Goal: Task Accomplishment & Management: Manage account settings

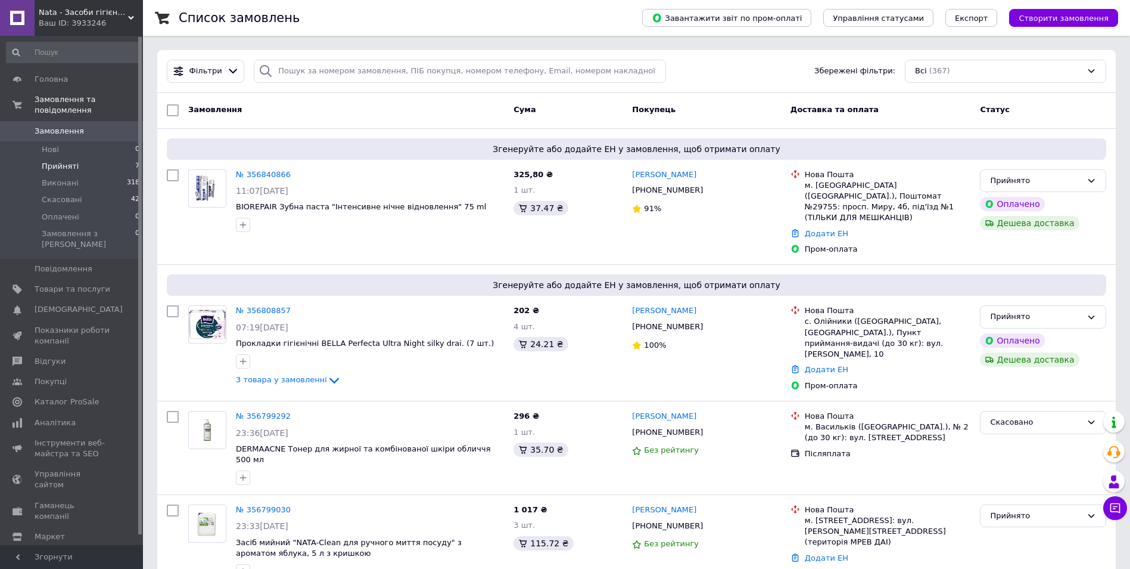
click at [60, 161] on span "Прийняті" at bounding box center [60, 166] width 37 height 11
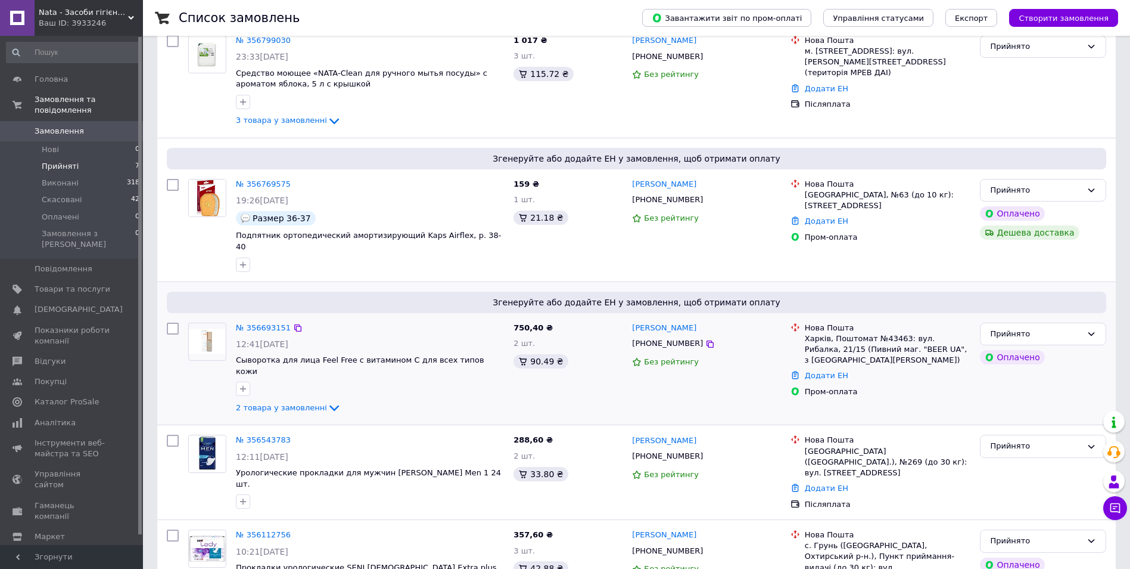
scroll to position [446, 0]
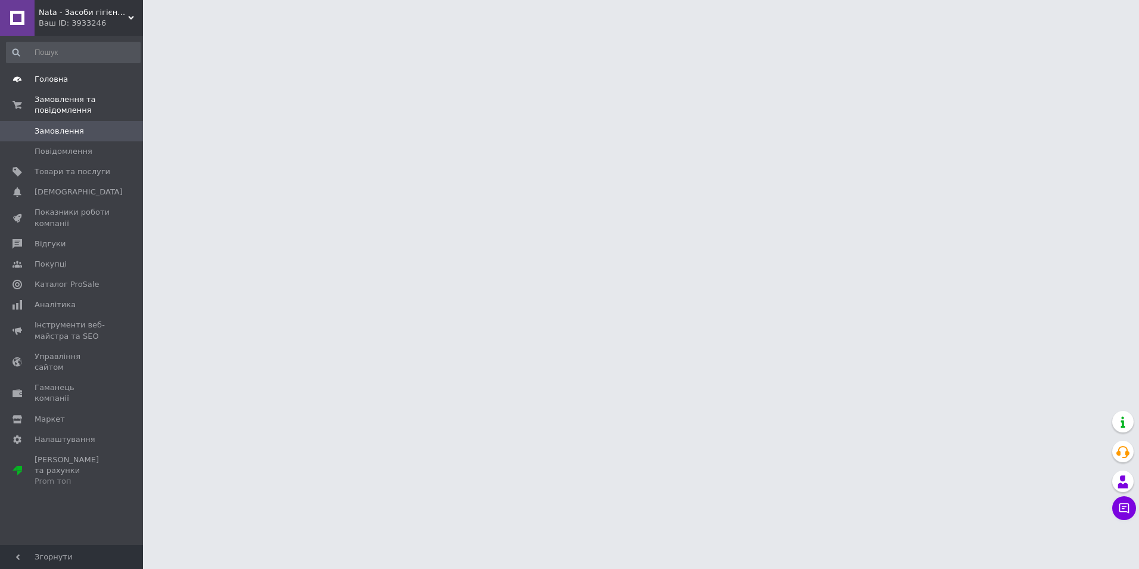
click at [49, 83] on span "Головна" at bounding box center [51, 79] width 33 height 11
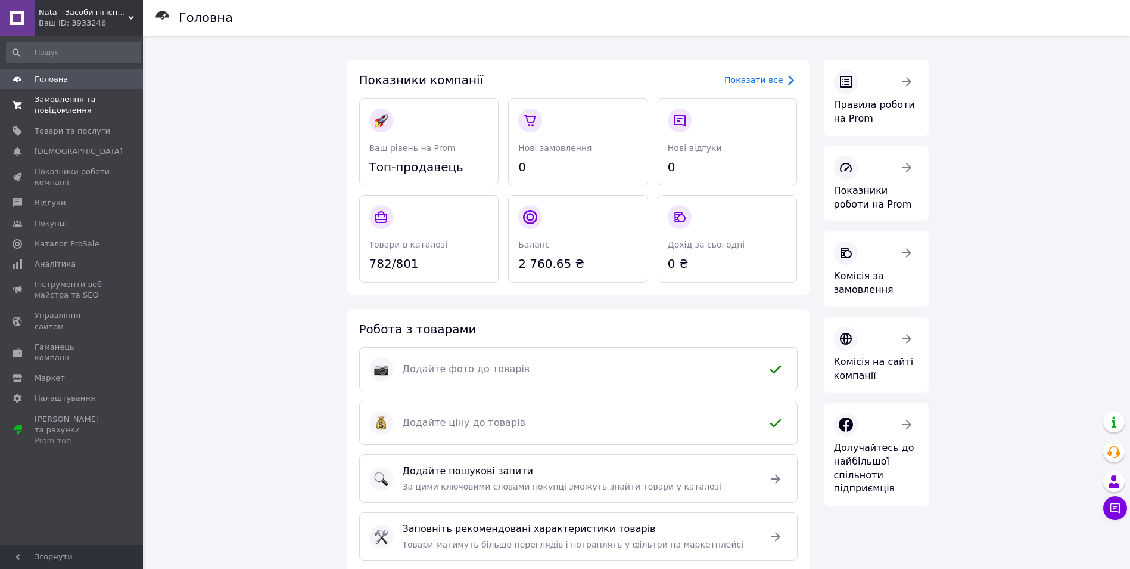
click at [60, 111] on span "Замовлення та повідомлення" at bounding box center [73, 104] width 76 height 21
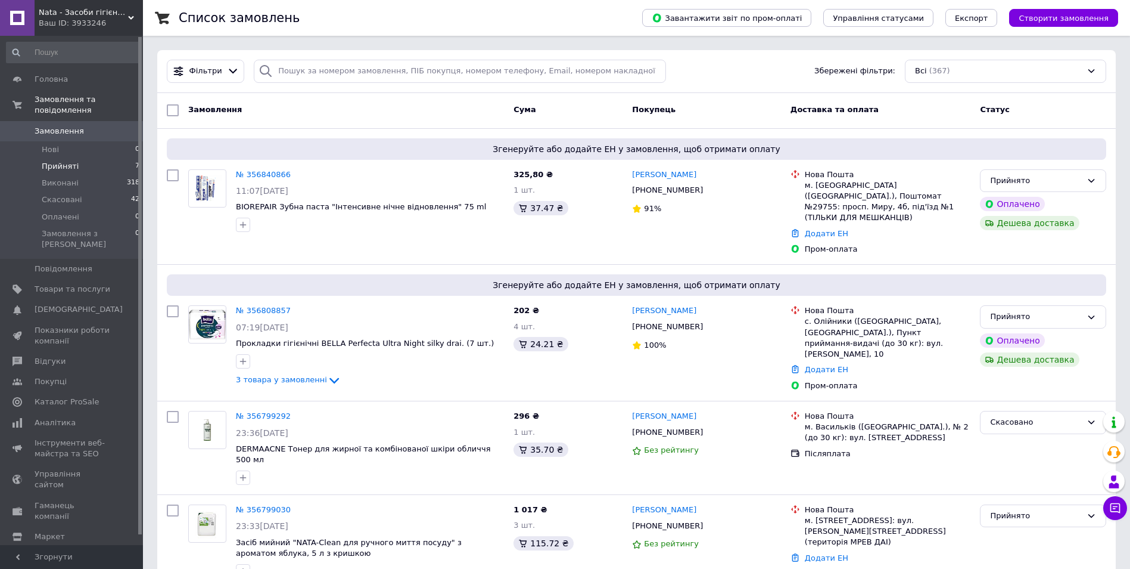
click at [64, 161] on span "Прийняті" at bounding box center [60, 166] width 37 height 11
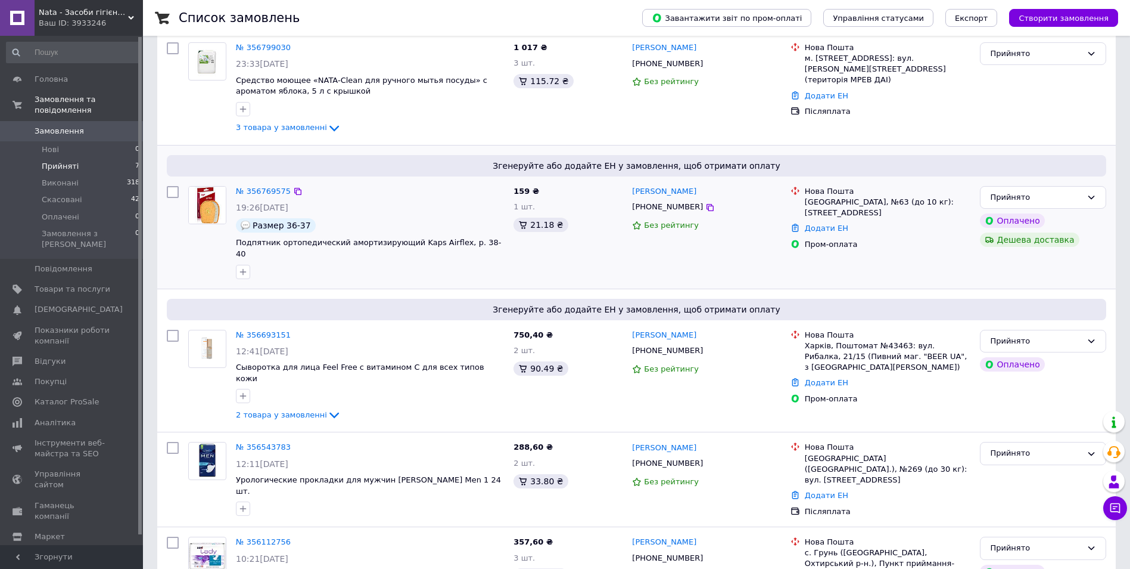
scroll to position [446, 0]
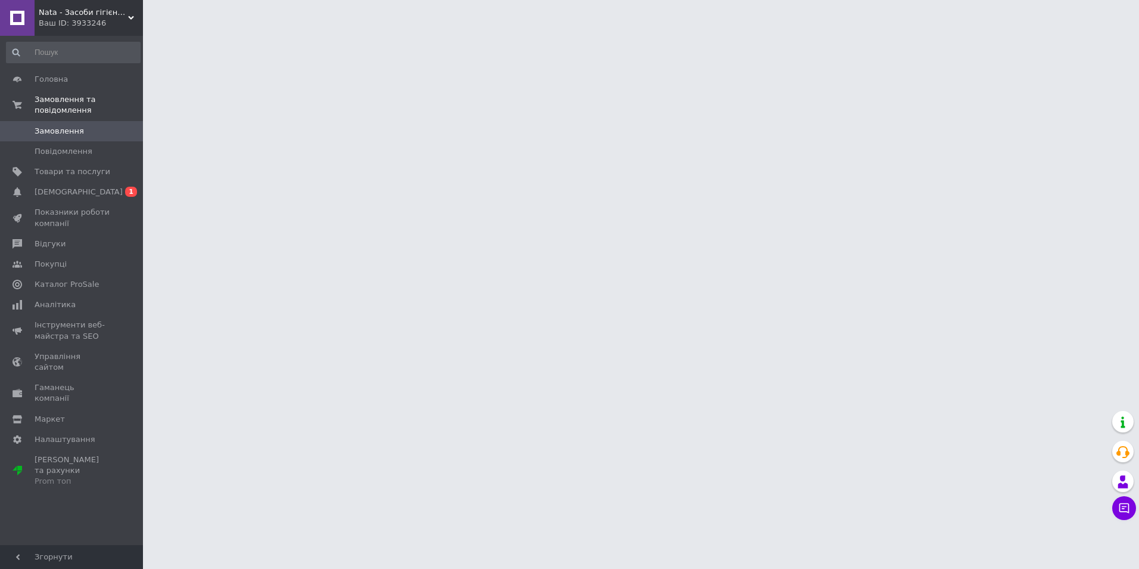
click at [72, 126] on span "Замовлення" at bounding box center [59, 131] width 49 height 11
click at [76, 146] on span "Повідомлення" at bounding box center [64, 151] width 58 height 11
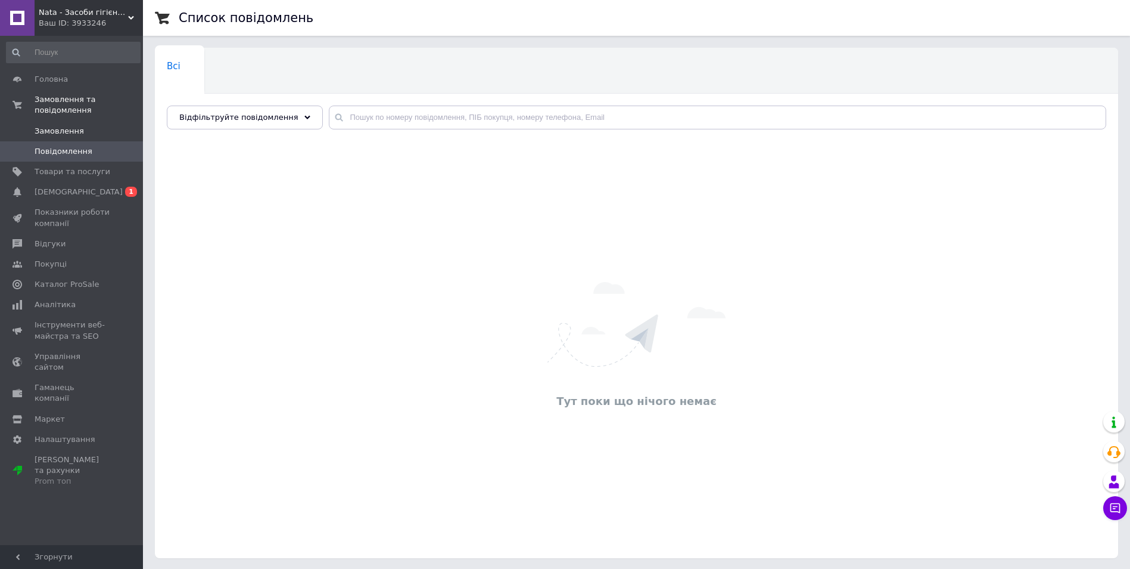
click at [72, 126] on span "Замовлення" at bounding box center [59, 131] width 49 height 11
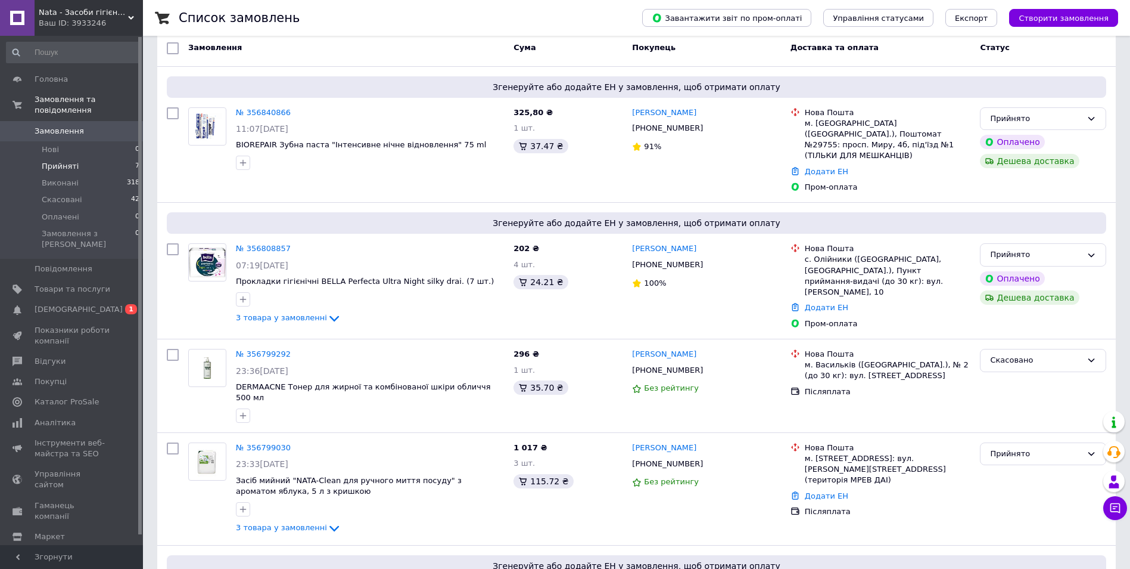
scroll to position [60, 0]
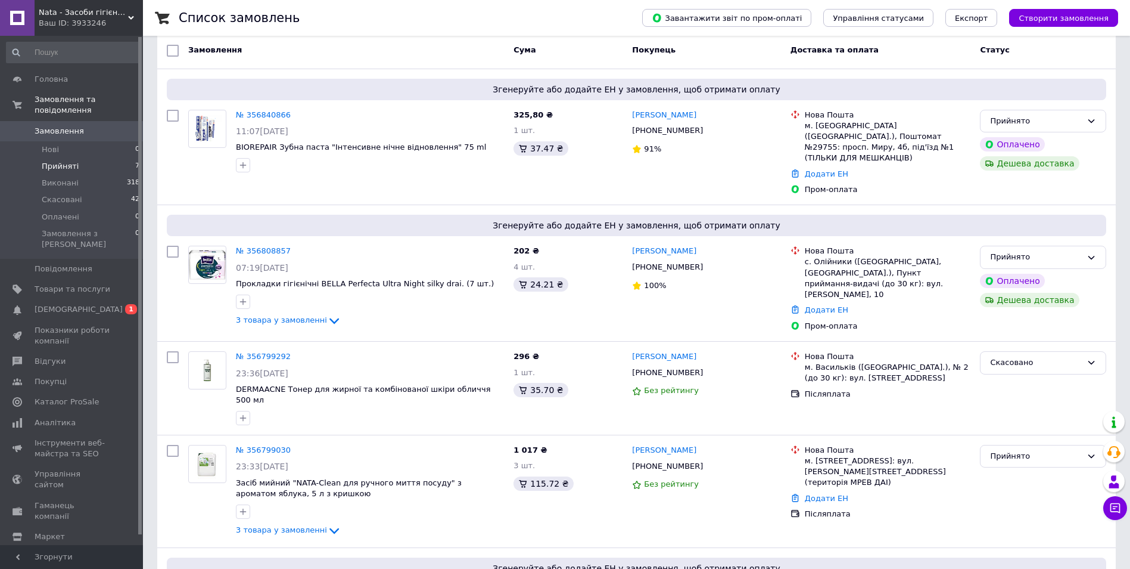
click at [62, 161] on span "Прийняті" at bounding box center [60, 166] width 37 height 11
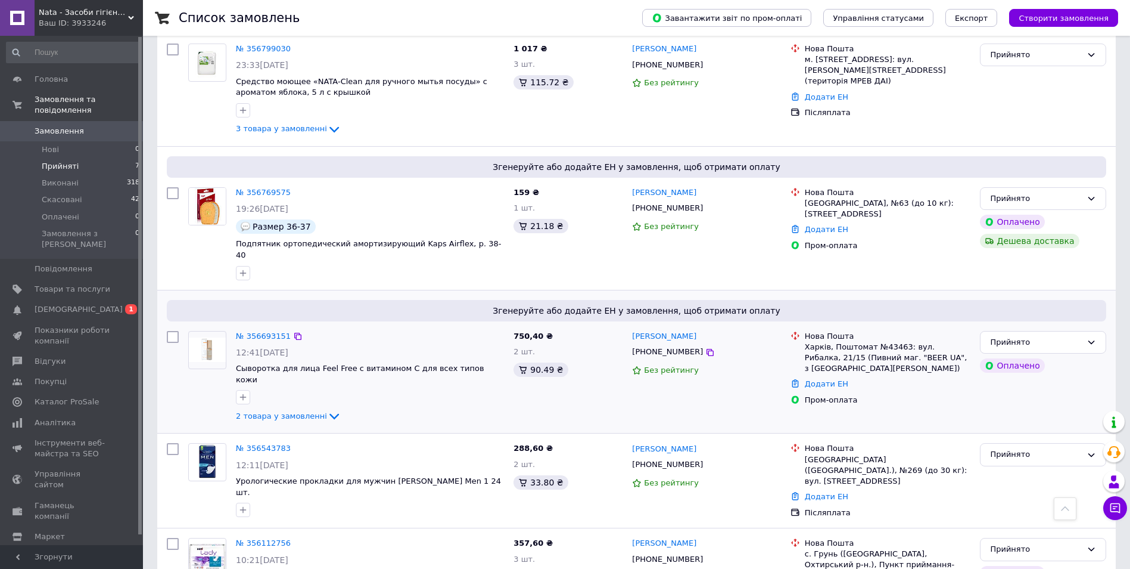
scroll to position [446, 0]
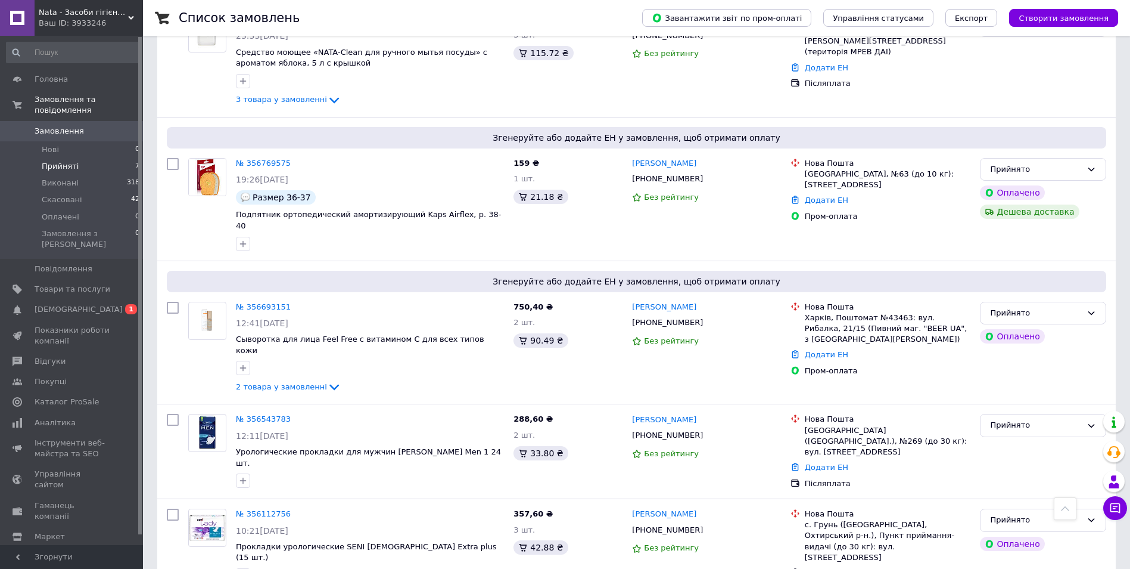
click at [75, 158] on li "Прийняті 7" at bounding box center [73, 166] width 147 height 17
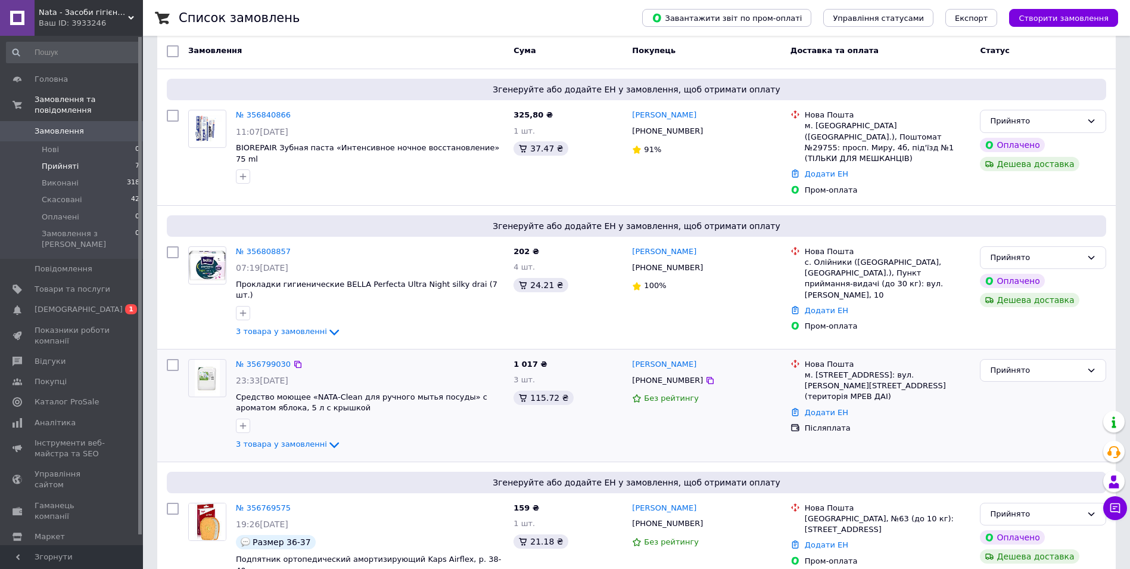
scroll to position [119, 0]
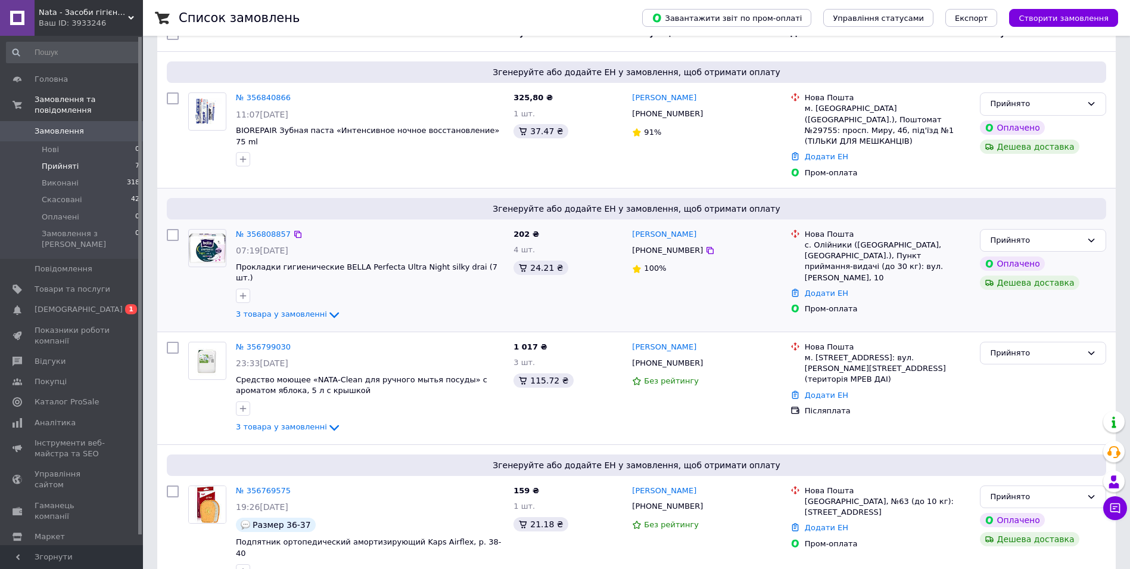
click at [217, 233] on img at bounding box center [207, 248] width 37 height 30
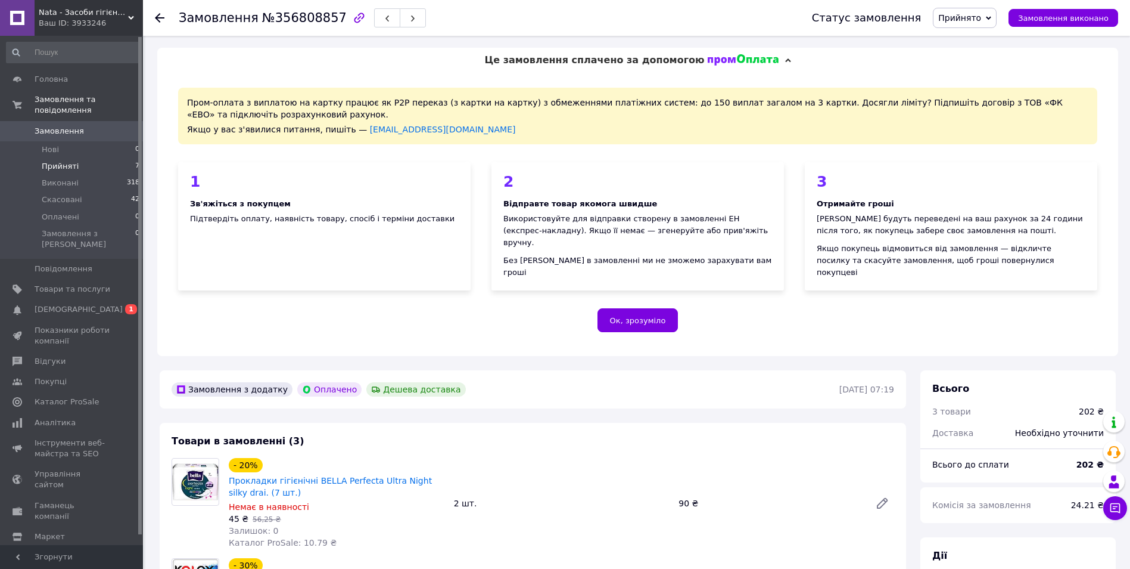
click at [61, 161] on span "Прийняті" at bounding box center [60, 166] width 37 height 11
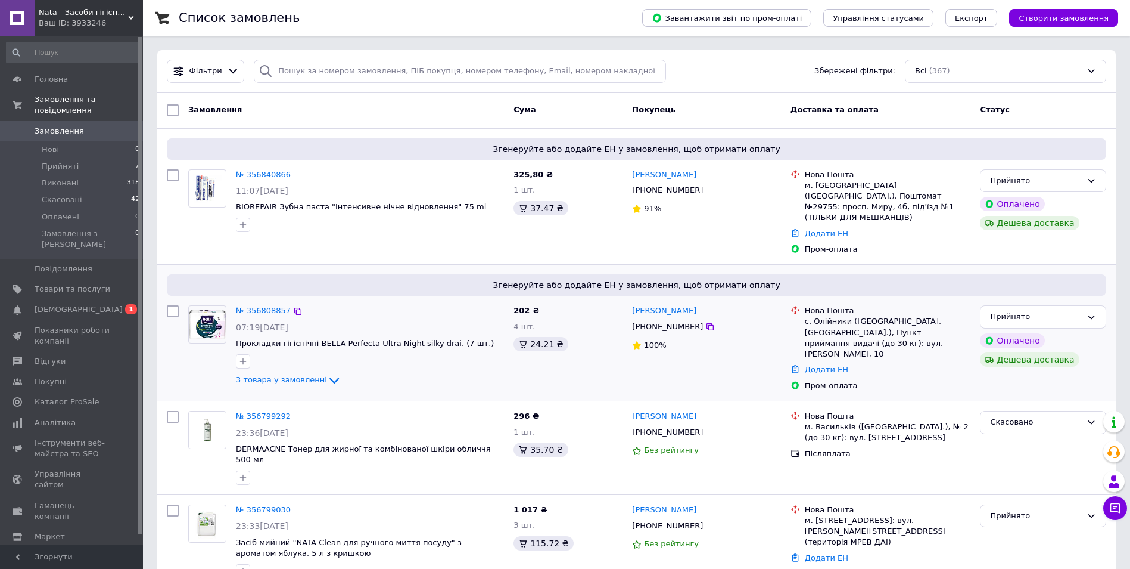
click at [676, 305] on link "Ольга Кининеева" at bounding box center [664, 310] width 64 height 11
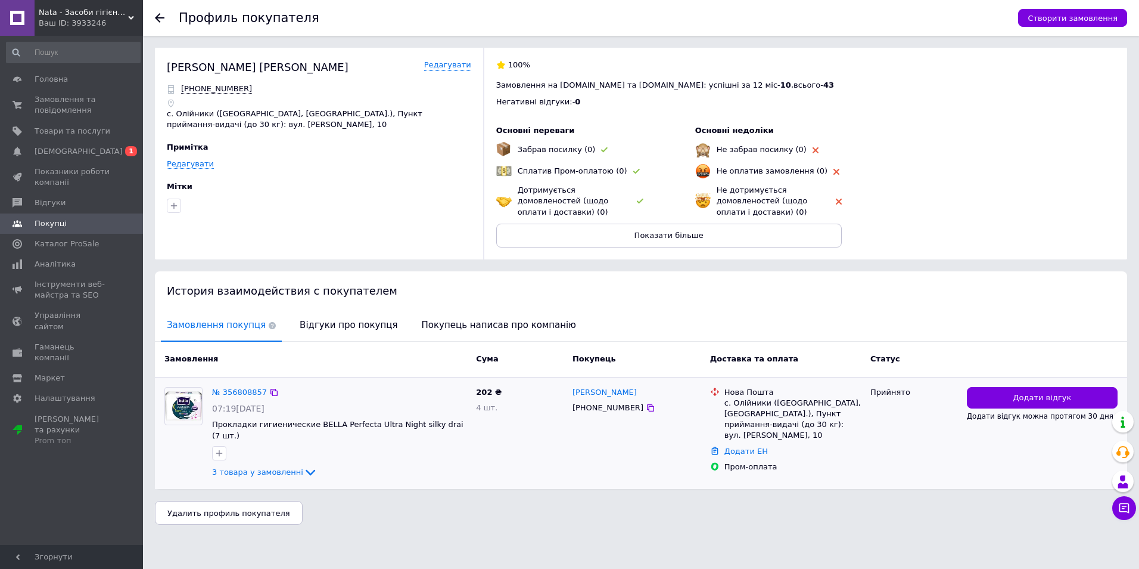
click at [191, 405] on img at bounding box center [183, 406] width 37 height 30
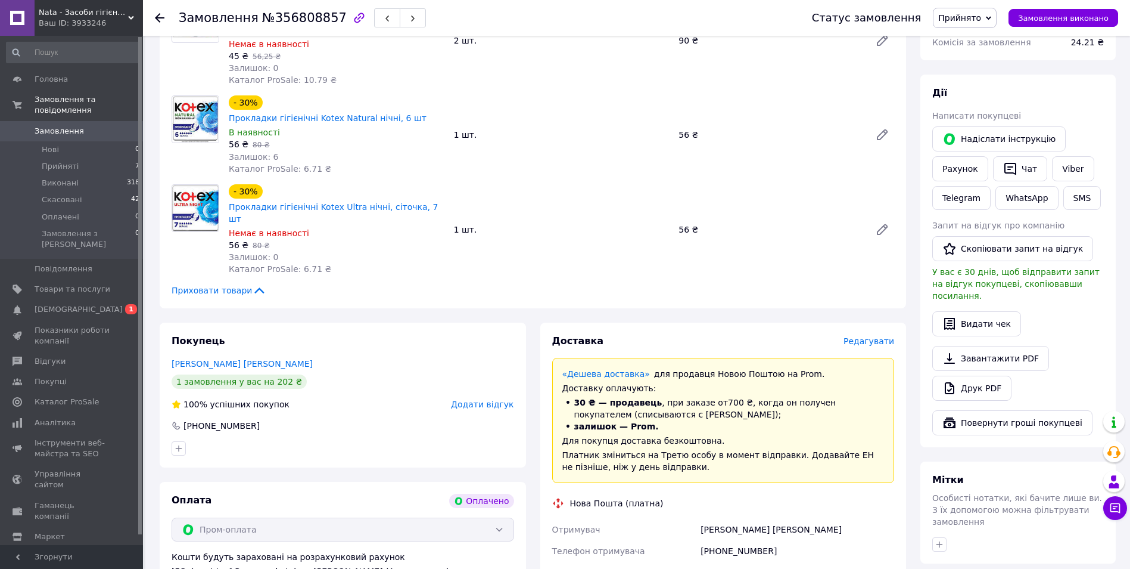
scroll to position [596, 0]
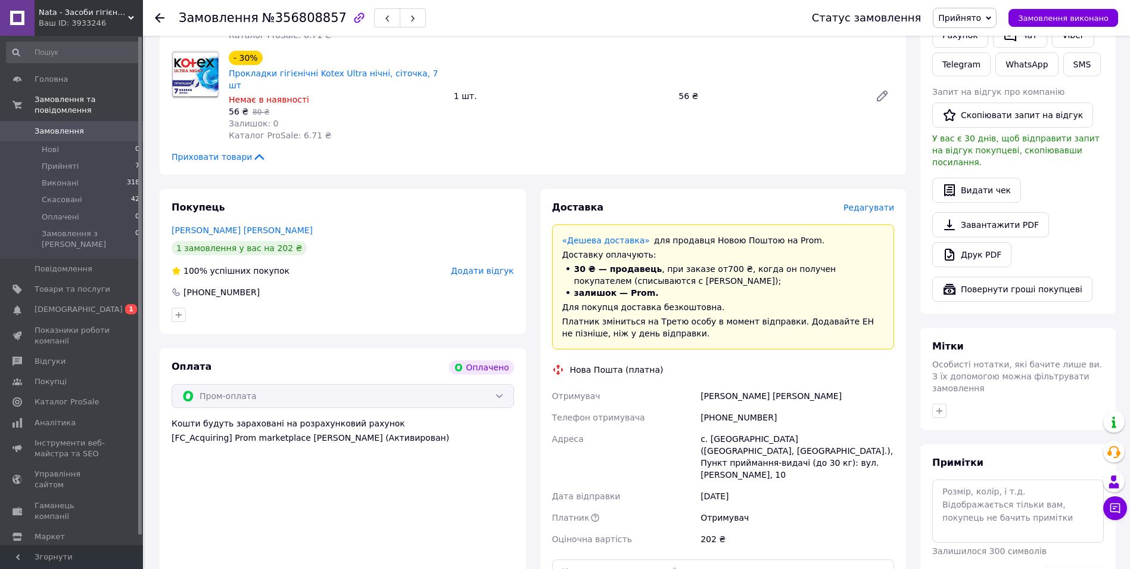
click at [156, 19] on icon at bounding box center [160, 18] width 10 height 10
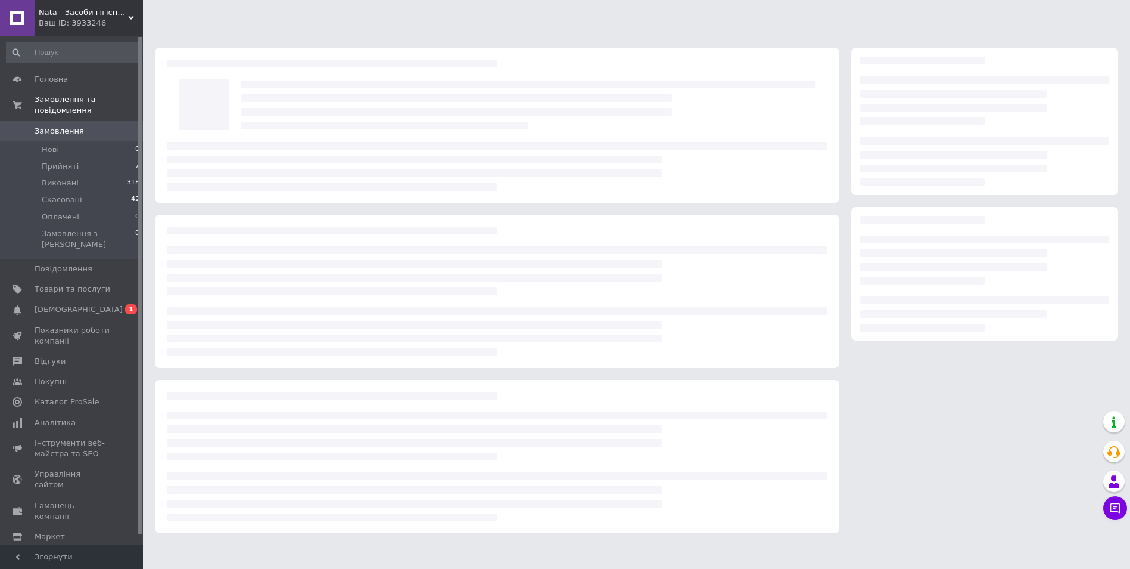
scroll to position [0, 0]
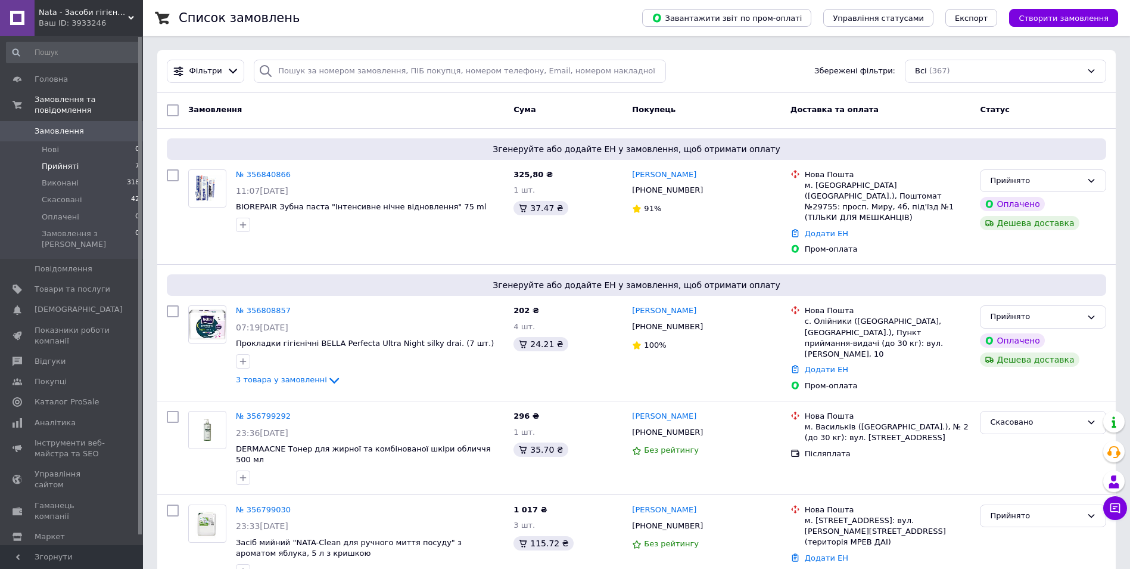
click at [69, 161] on span "Прийняті" at bounding box center [60, 166] width 37 height 11
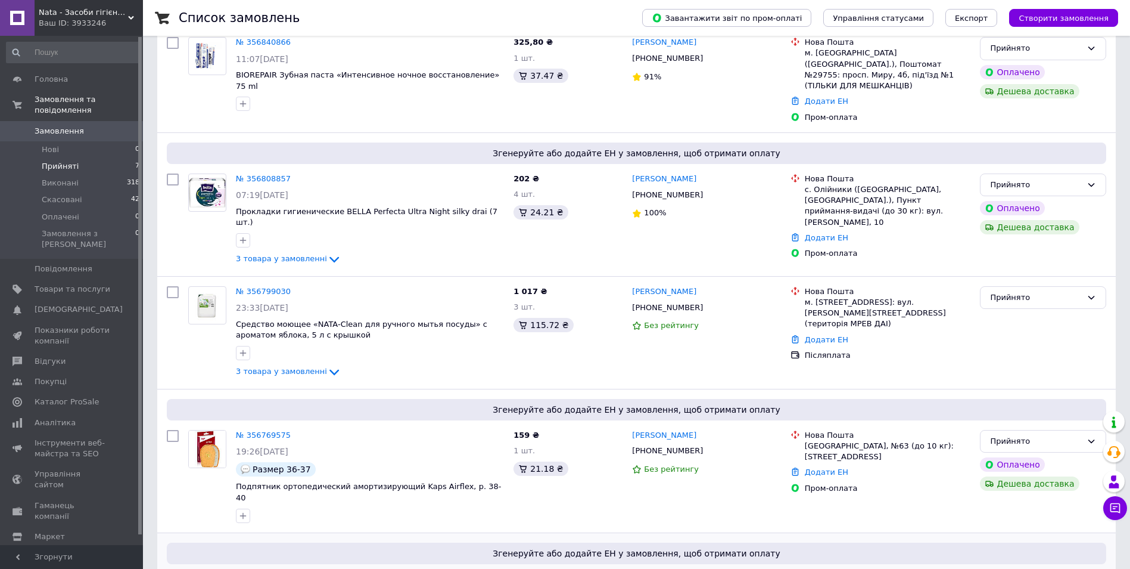
scroll to position [179, 0]
